Goal: Transaction & Acquisition: Purchase product/service

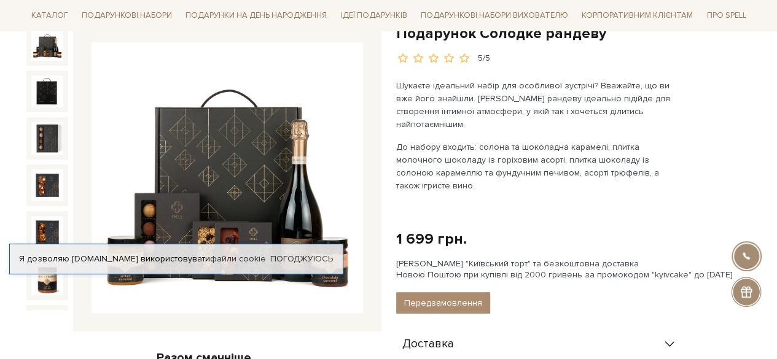
scroll to position [160, 0]
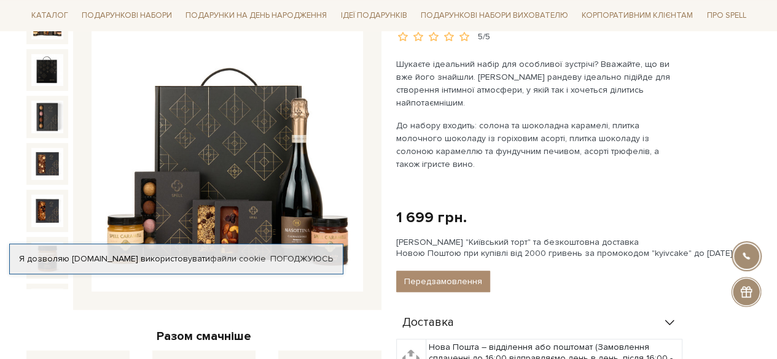
drag, startPoint x: 781, startPoint y: 41, endPoint x: 781, endPoint y: 71, distance: 30.7
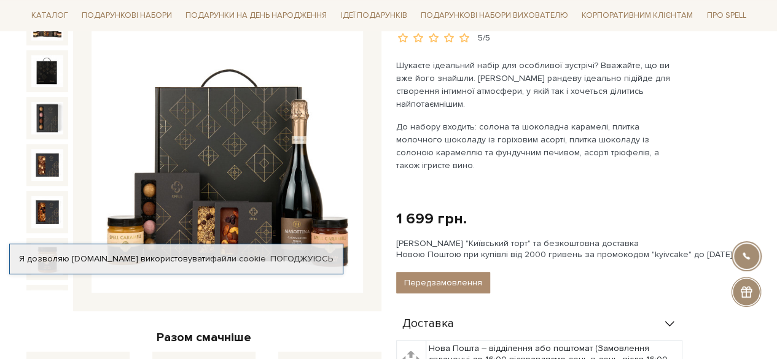
scroll to position [0, 0]
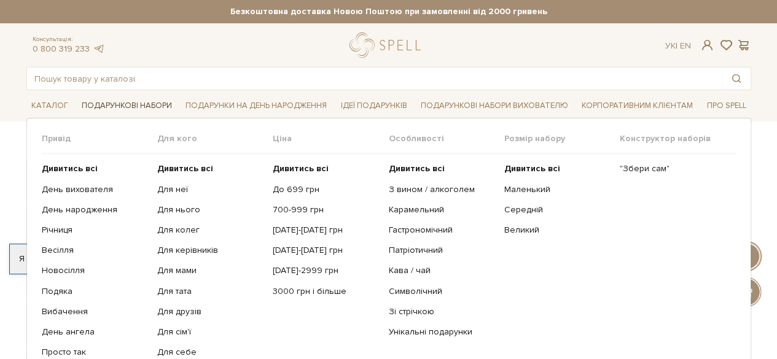
click at [121, 105] on link "Подарункові набори" at bounding box center [127, 105] width 100 height 19
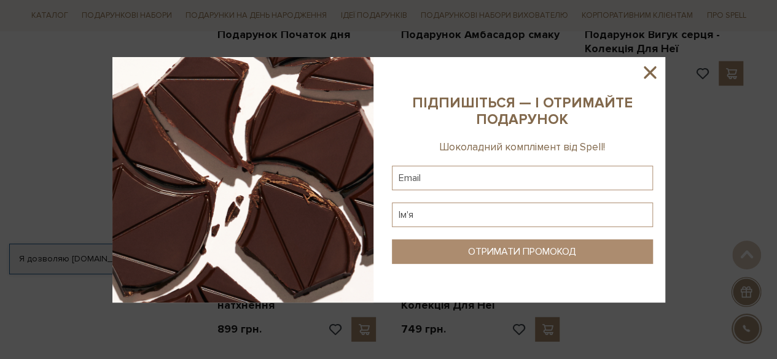
scroll to position [1444, 0]
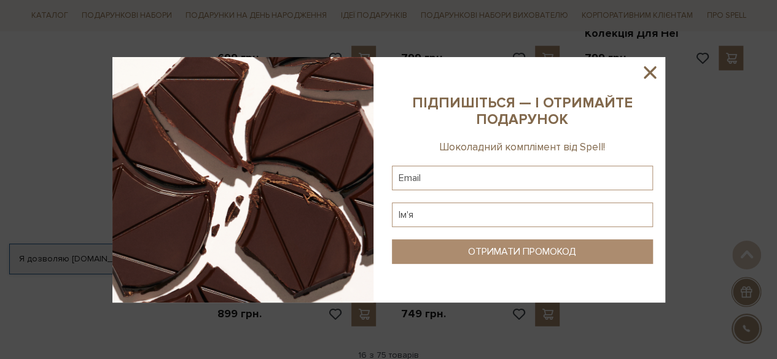
click at [648, 71] on icon at bounding box center [649, 72] width 12 height 12
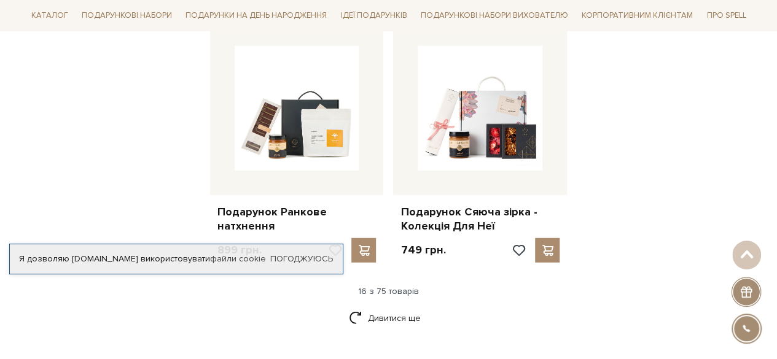
scroll to position [1512, 0]
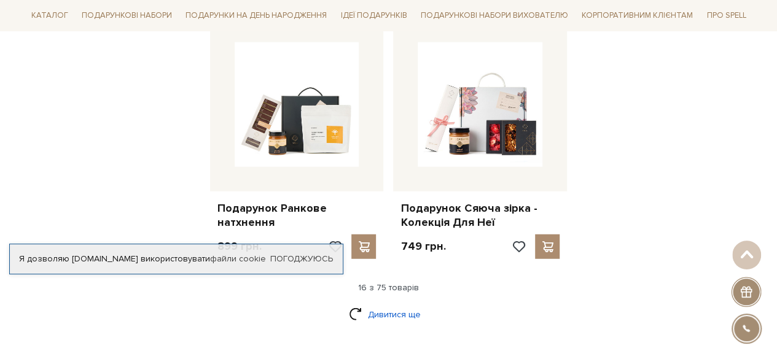
click at [379, 305] on link "Дивитися ще" at bounding box center [389, 314] width 80 height 21
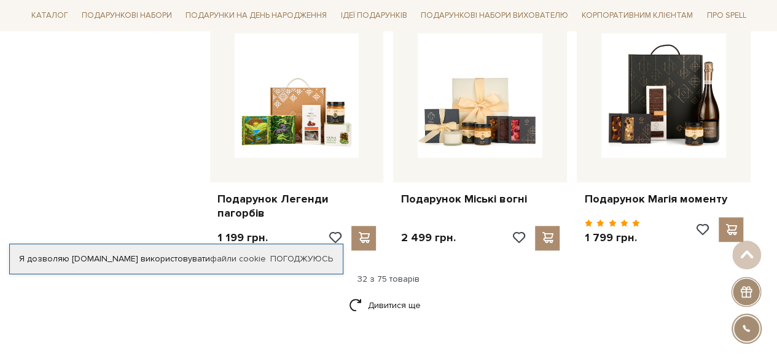
scroll to position [2808, 0]
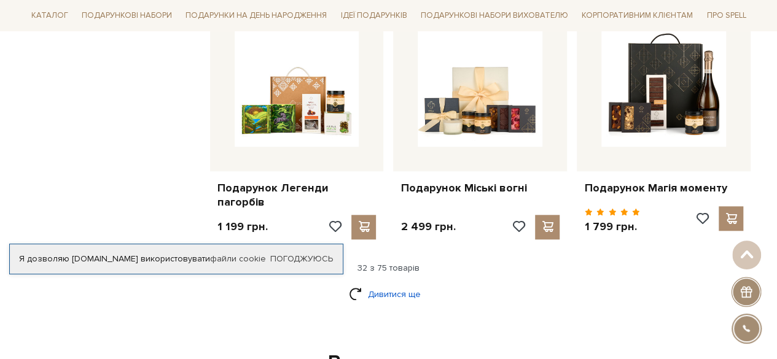
click at [381, 289] on link "Дивитися ще" at bounding box center [389, 294] width 80 height 21
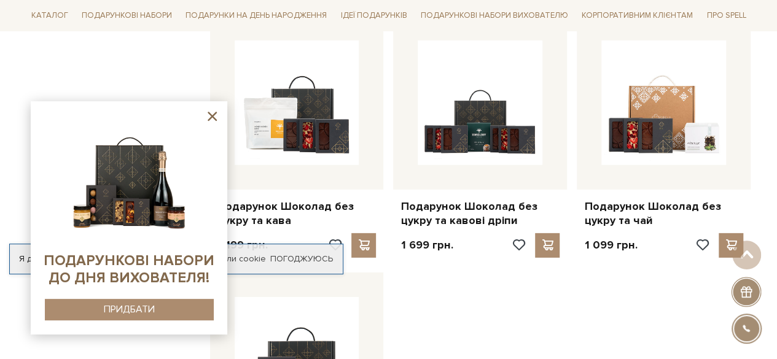
scroll to position [4088, 0]
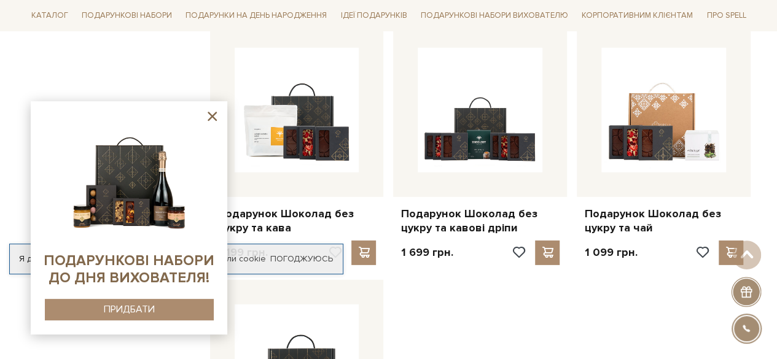
click at [215, 115] on icon at bounding box center [211, 116] width 15 height 15
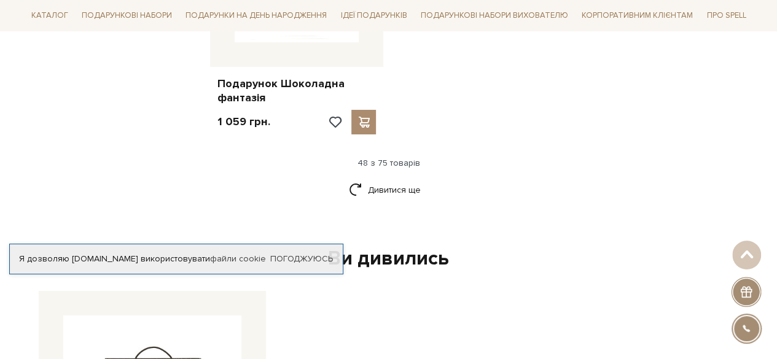
scroll to position [4409, 0]
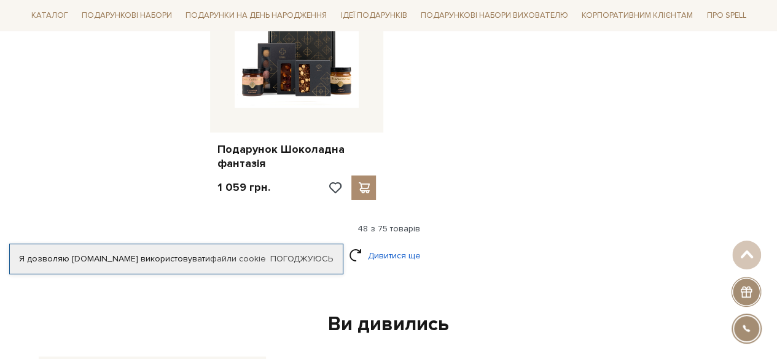
click at [390, 245] on link "Дивитися ще" at bounding box center [389, 255] width 80 height 21
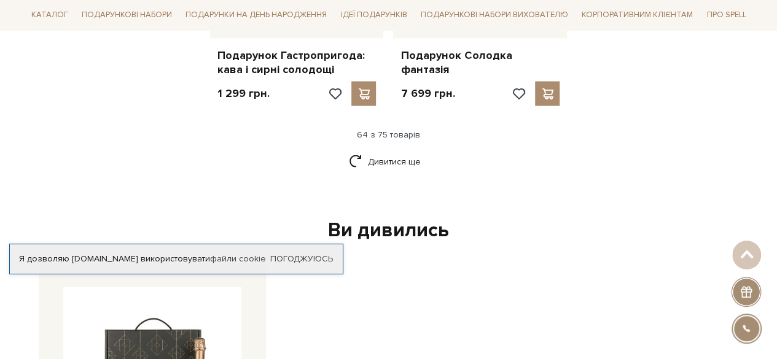
scroll to position [5839, 0]
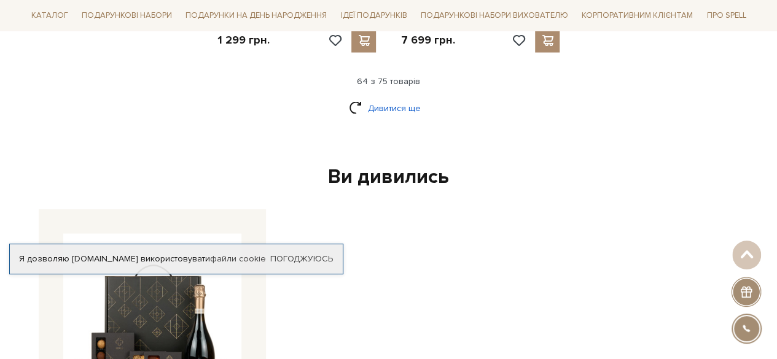
click at [396, 98] on link "Дивитися ще" at bounding box center [389, 108] width 80 height 21
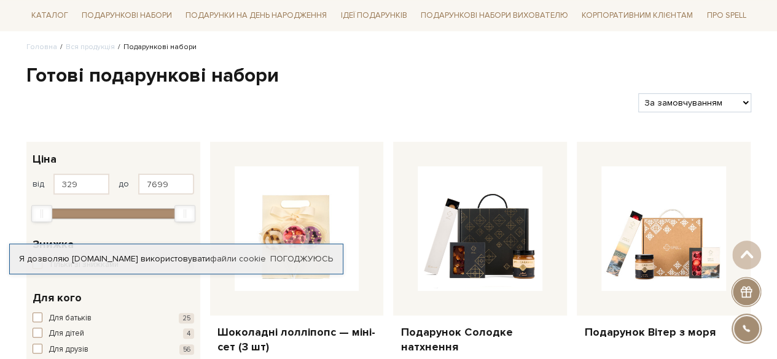
scroll to position [74, 0]
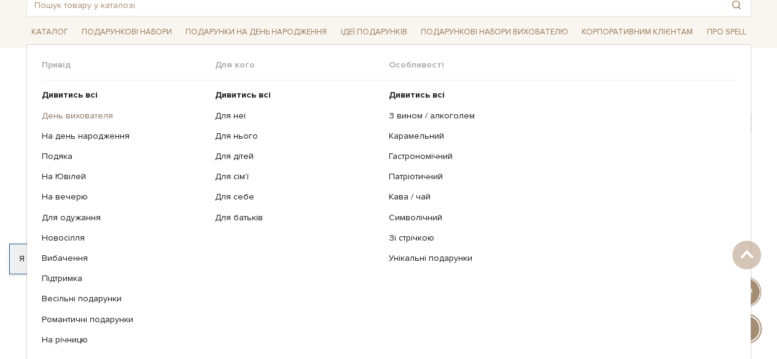
click at [72, 116] on link "День вихователя" at bounding box center [124, 116] width 165 height 11
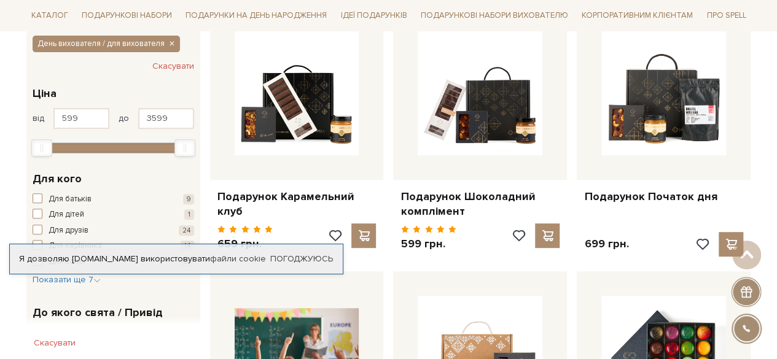
scroll to position [195, 0]
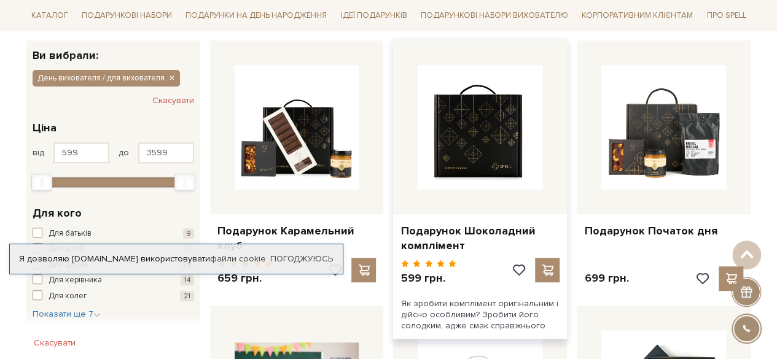
click at [519, 132] on img at bounding box center [480, 127] width 125 height 125
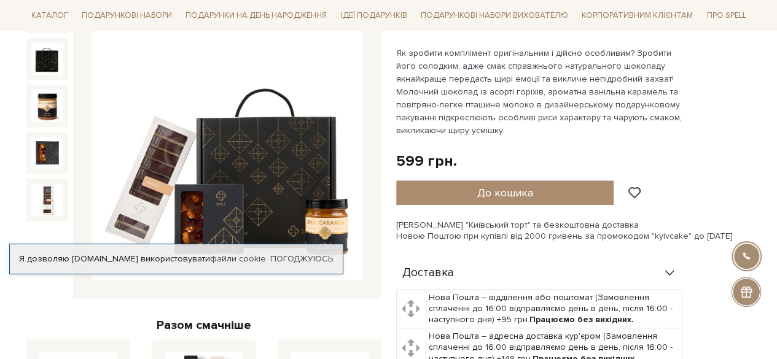
scroll to position [163, 0]
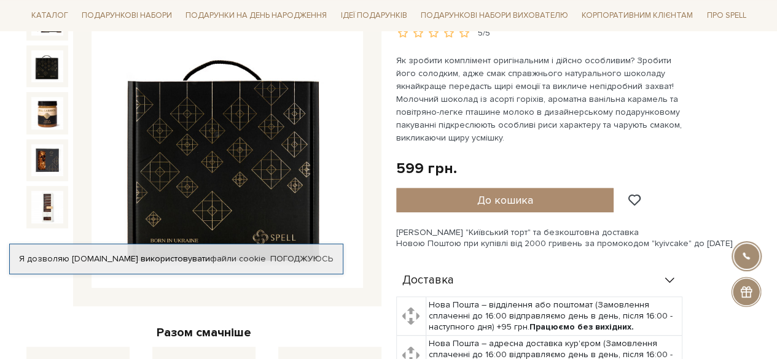
click at [53, 62] on img at bounding box center [47, 66] width 32 height 32
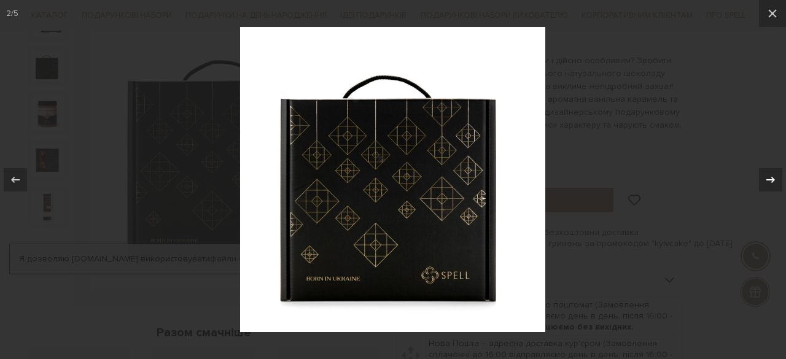
click at [771, 176] on icon at bounding box center [770, 180] width 15 height 15
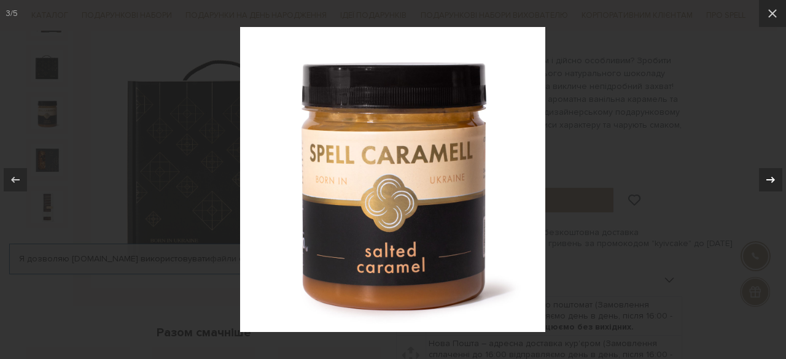
click at [771, 176] on icon at bounding box center [770, 180] width 15 height 15
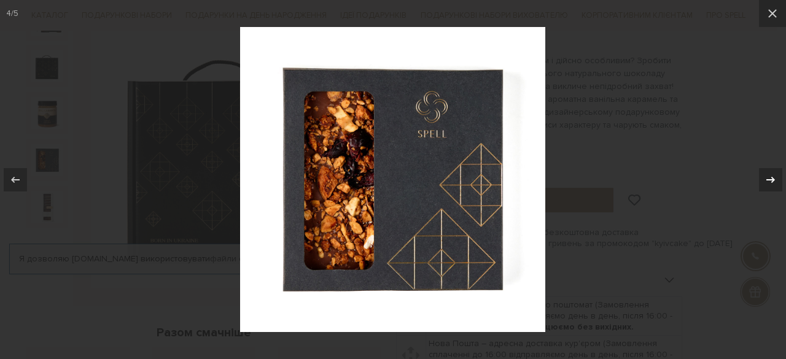
click at [771, 176] on icon at bounding box center [770, 180] width 15 height 15
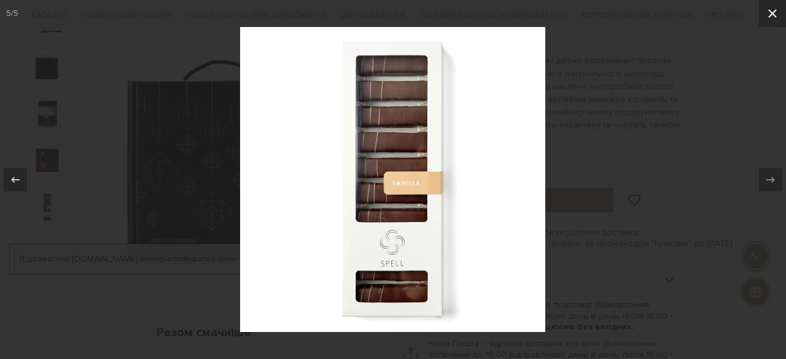
click at [773, 15] on icon at bounding box center [772, 13] width 9 height 9
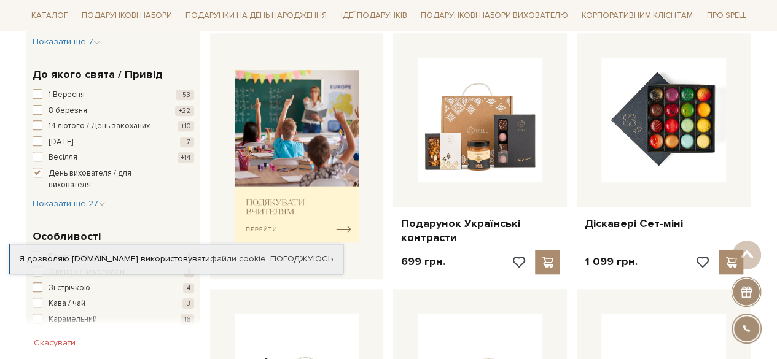
scroll to position [515, 0]
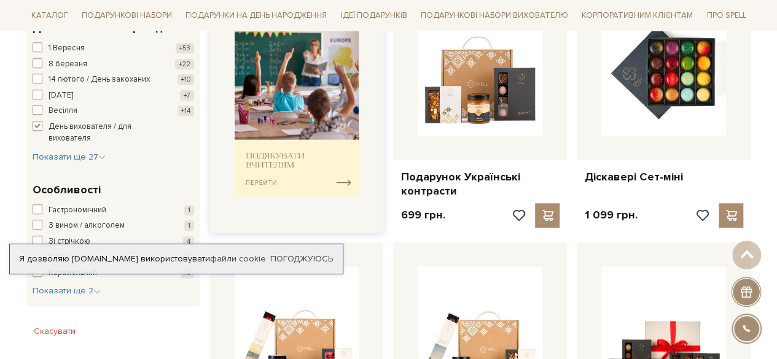
click at [310, 89] on img at bounding box center [297, 109] width 125 height 173
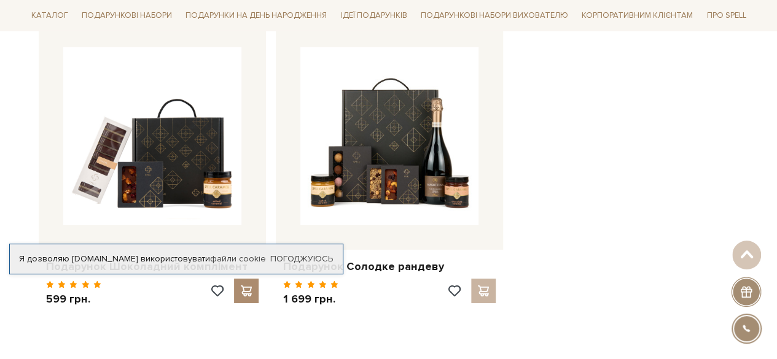
scroll to position [1929, 0]
